Goal: Task Accomplishment & Management: Manage account settings

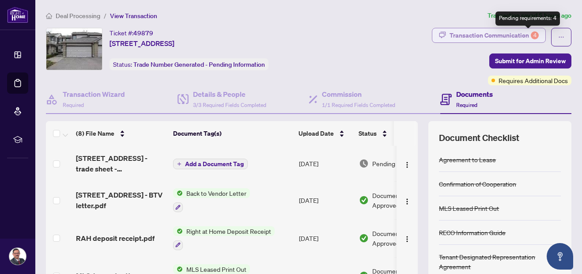
click at [531, 37] on div "4" at bounding box center [535, 35] width 8 height 8
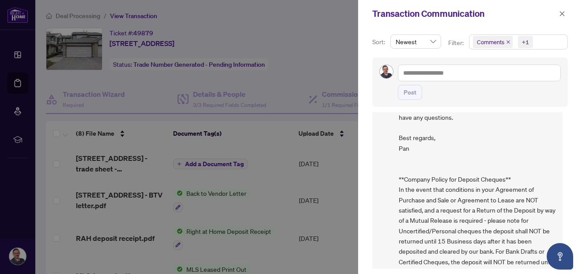
scroll to position [910, 0]
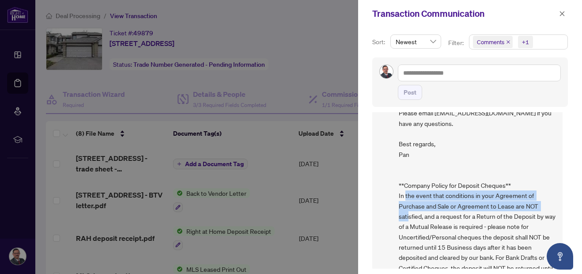
drag, startPoint x: 551, startPoint y: 179, endPoint x: 553, endPoint y: 164, distance: 14.6
click at [553, 164] on div "YW [PERSON_NAME] [DATE], 02:43pm Good day, The deposit receipt has been uploade…" at bounding box center [467, 165] width 190 height 272
drag, startPoint x: 553, startPoint y: 164, endPoint x: 547, endPoint y: 184, distance: 20.1
click at [547, 184] on span "Good day, The deposit receipt has been uploaded to the documents section. Kindl…" at bounding box center [477, 175] width 157 height 238
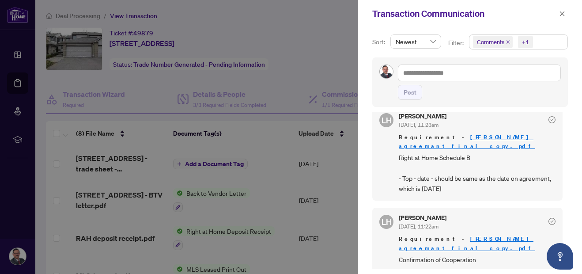
scroll to position [511, 0]
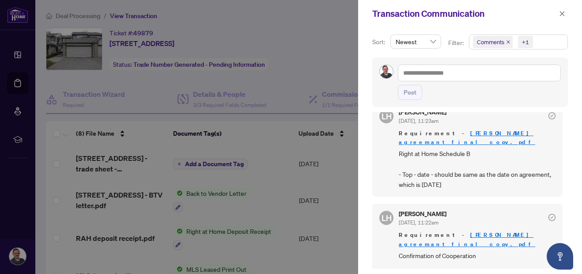
click at [481, 231] on link "[PERSON_NAME] agreemant final copy.pdf" at bounding box center [467, 239] width 137 height 16
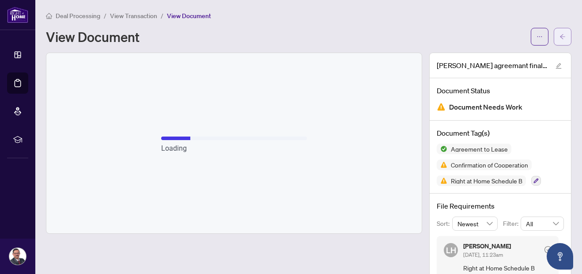
click at [560, 34] on icon "arrow-left" at bounding box center [563, 37] width 6 height 6
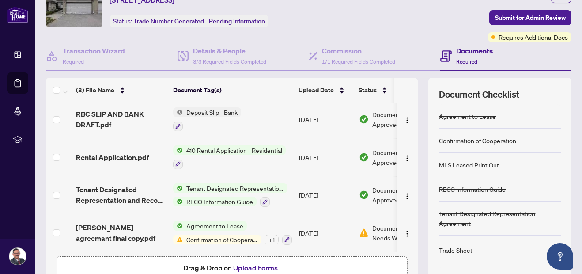
scroll to position [45, 0]
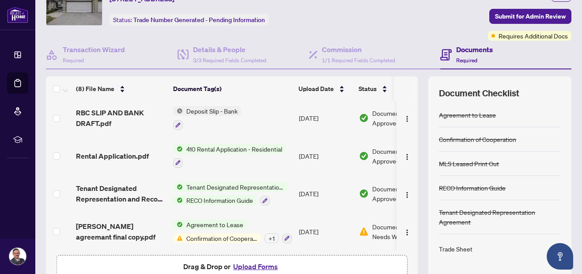
click at [210, 235] on span "Confirmation of Cooperation" at bounding box center [222, 238] width 78 height 10
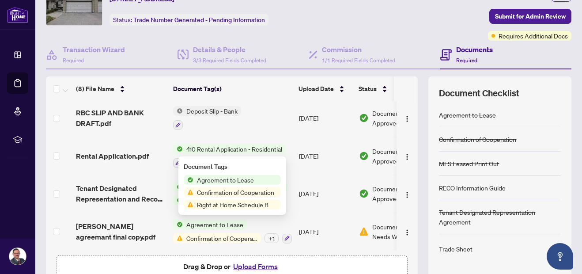
click at [220, 204] on span "Right at Home Schedule B" at bounding box center [233, 205] width 79 height 10
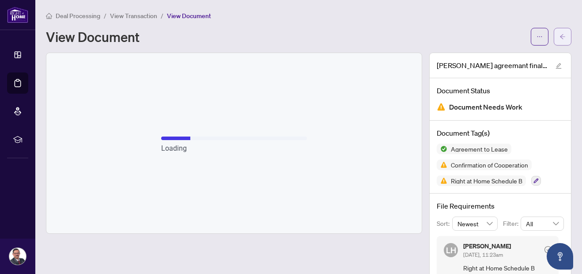
click at [560, 38] on icon "arrow-left" at bounding box center [563, 37] width 6 height 6
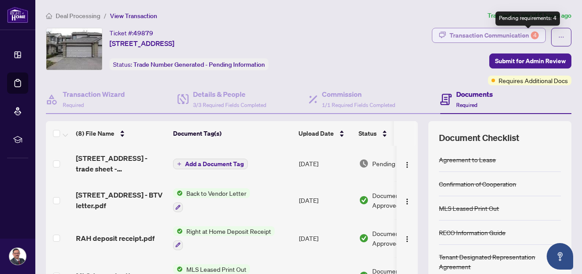
click at [531, 38] on div "4" at bounding box center [535, 35] width 8 height 8
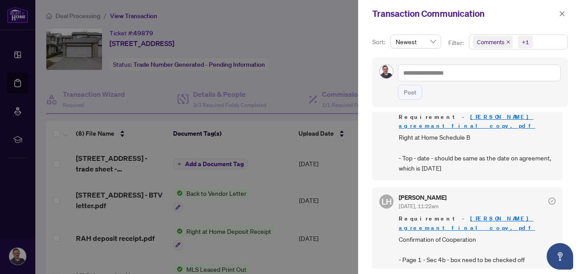
scroll to position [529, 0]
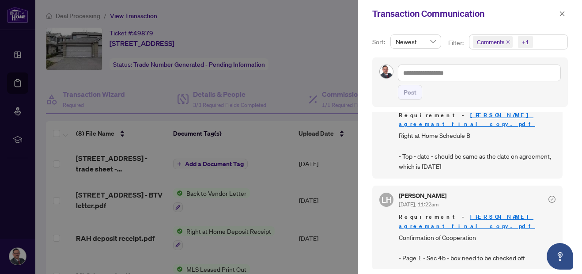
click at [364, 84] on div "Sort: Newest Filter: Comments +1 Post LH Lulu Hao Sep/19/2025, 11:31am If you/t…" at bounding box center [470, 150] width 224 height 247
